Goal: Navigation & Orientation: Go to known website

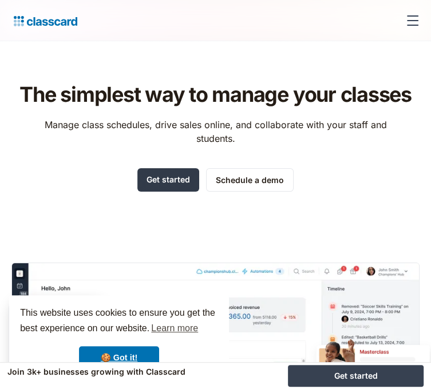
click at [164, 192] on link "Get started" at bounding box center [168, 179] width 62 height 23
click at [407, 15] on div "menu" at bounding box center [412, 15] width 11 height 1
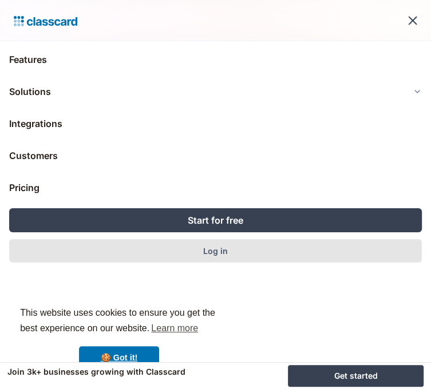
click at [231, 248] on link "Log in" at bounding box center [215, 250] width 412 height 23
